Goal: Information Seeking & Learning: Learn about a topic

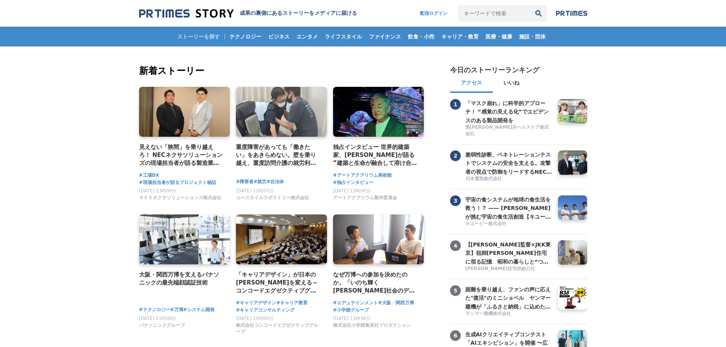
click at [494, 14] on input "キーワードで検索" at bounding box center [494, 13] width 72 height 17
type input "SmartHR"
click at [530, 5] on button "検索" at bounding box center [538, 13] width 17 height 17
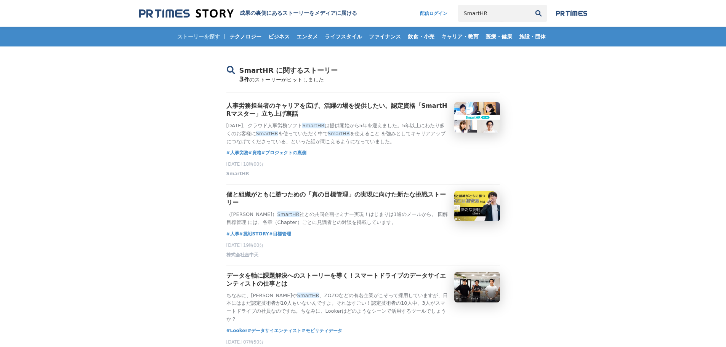
click at [488, 10] on input "SmartHR" at bounding box center [494, 13] width 72 height 17
click at [488, 46] on link "SmartHR" at bounding box center [498, 51] width 69 height 17
